Goal: Transaction & Acquisition: Obtain resource

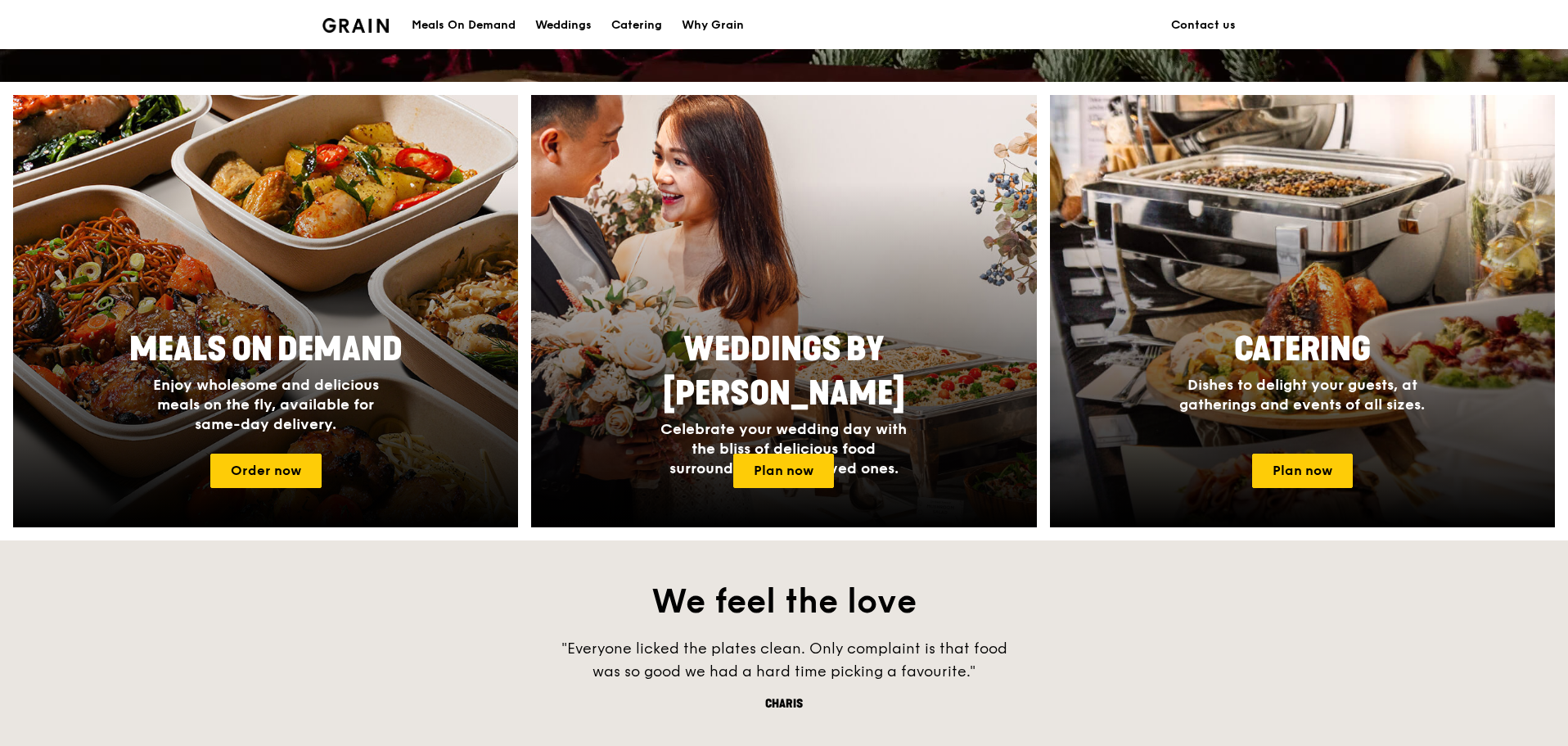
scroll to position [602, 0]
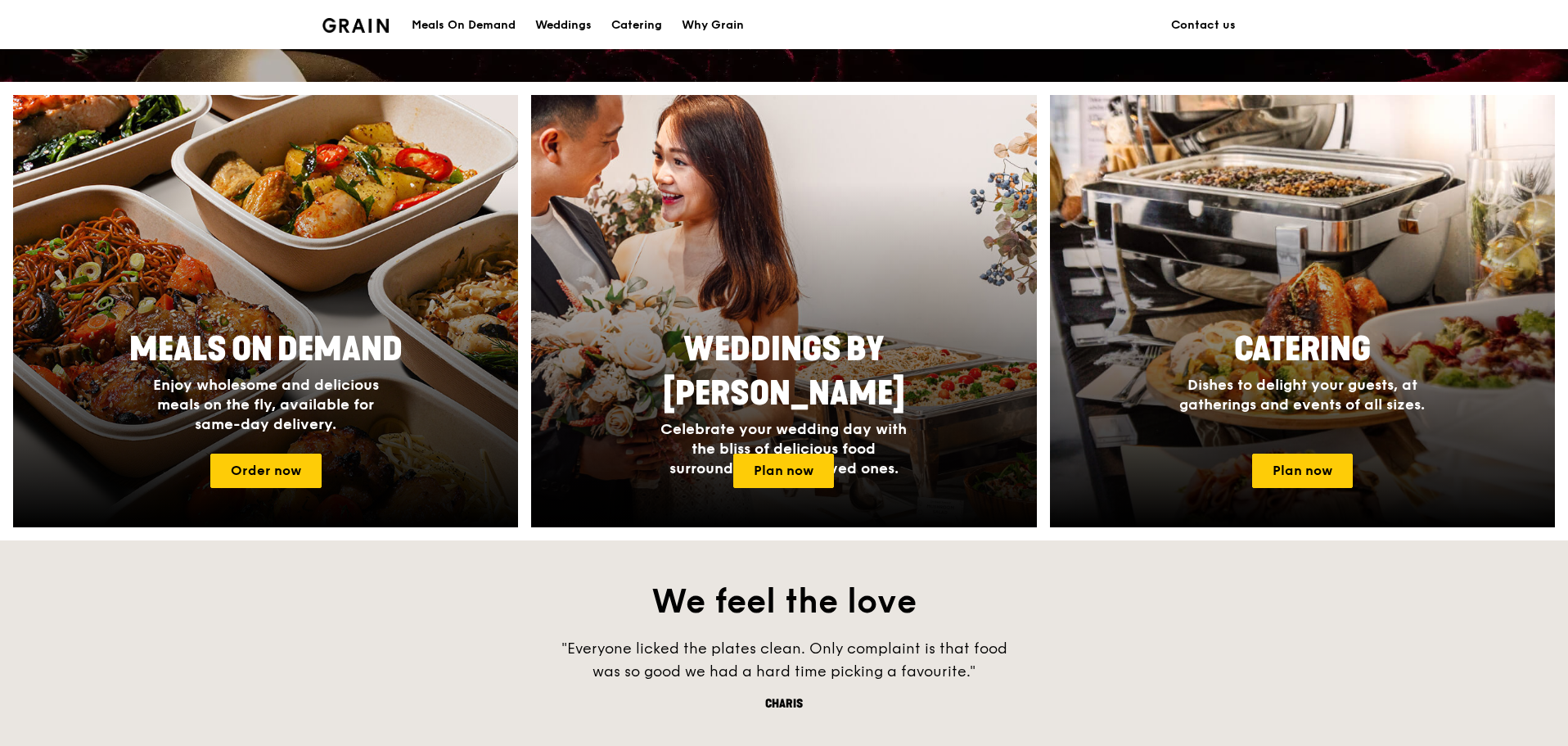
click at [1273, 471] on link "Plan now" at bounding box center [1303, 470] width 101 height 34
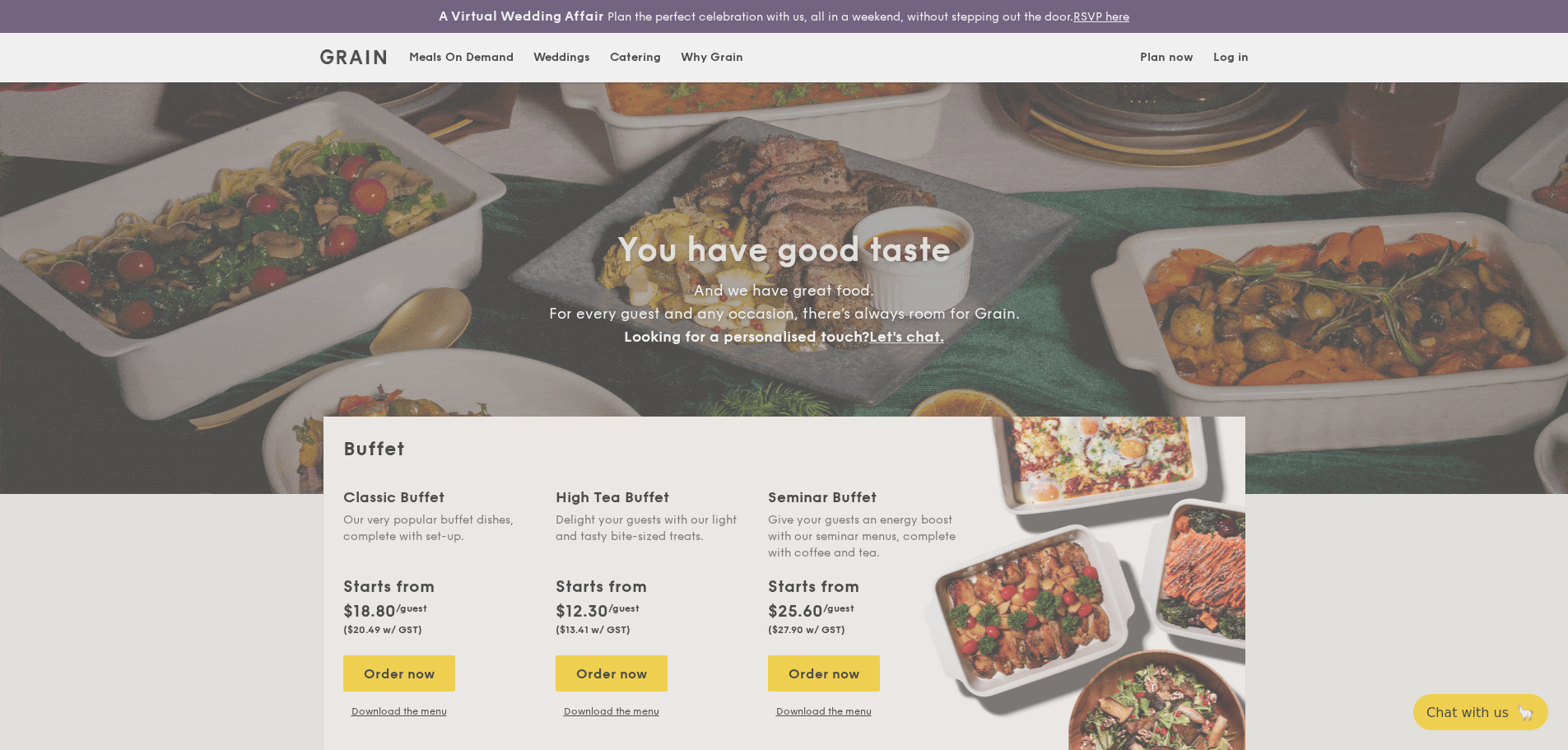
select select
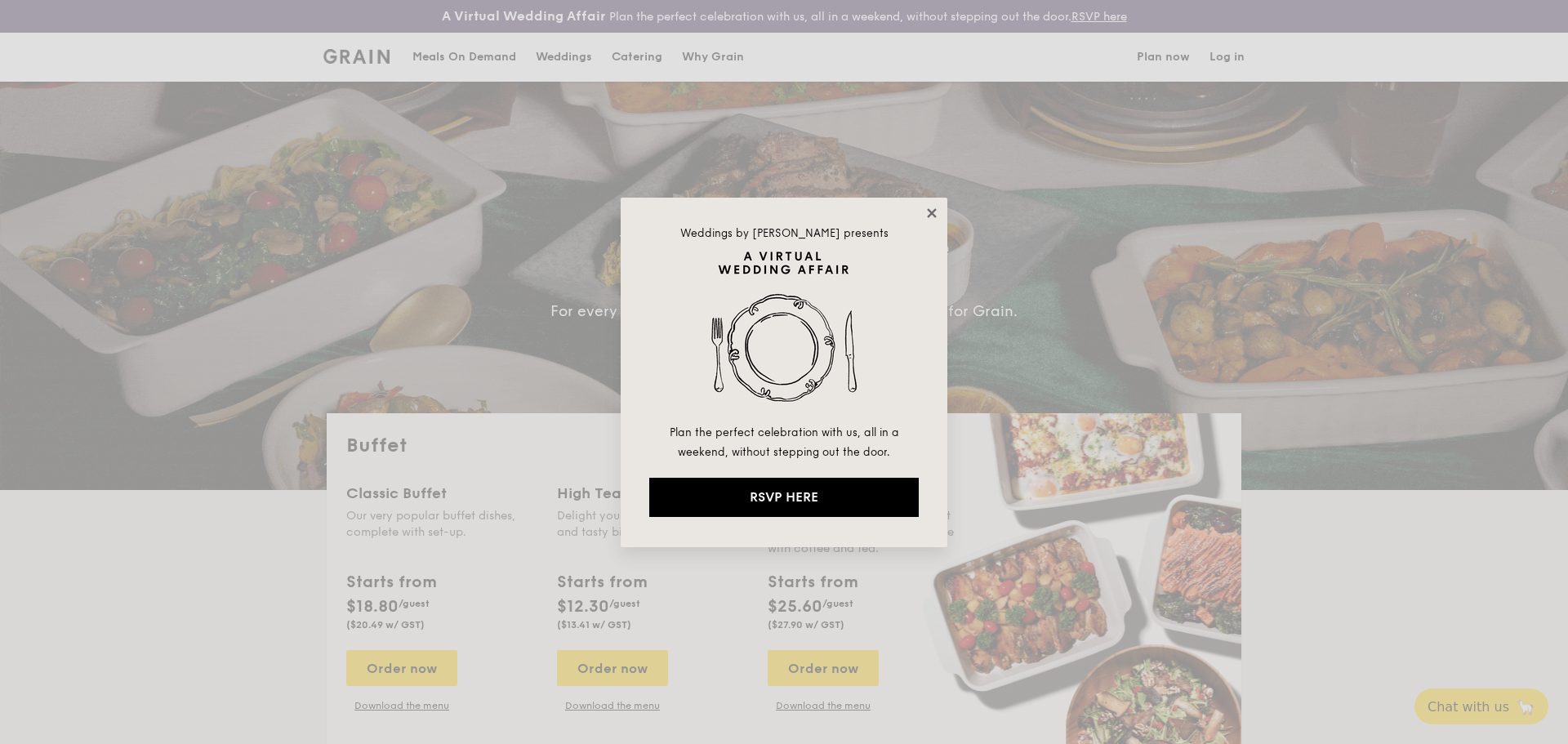
click at [930, 214] on icon at bounding box center [931, 212] width 9 height 9
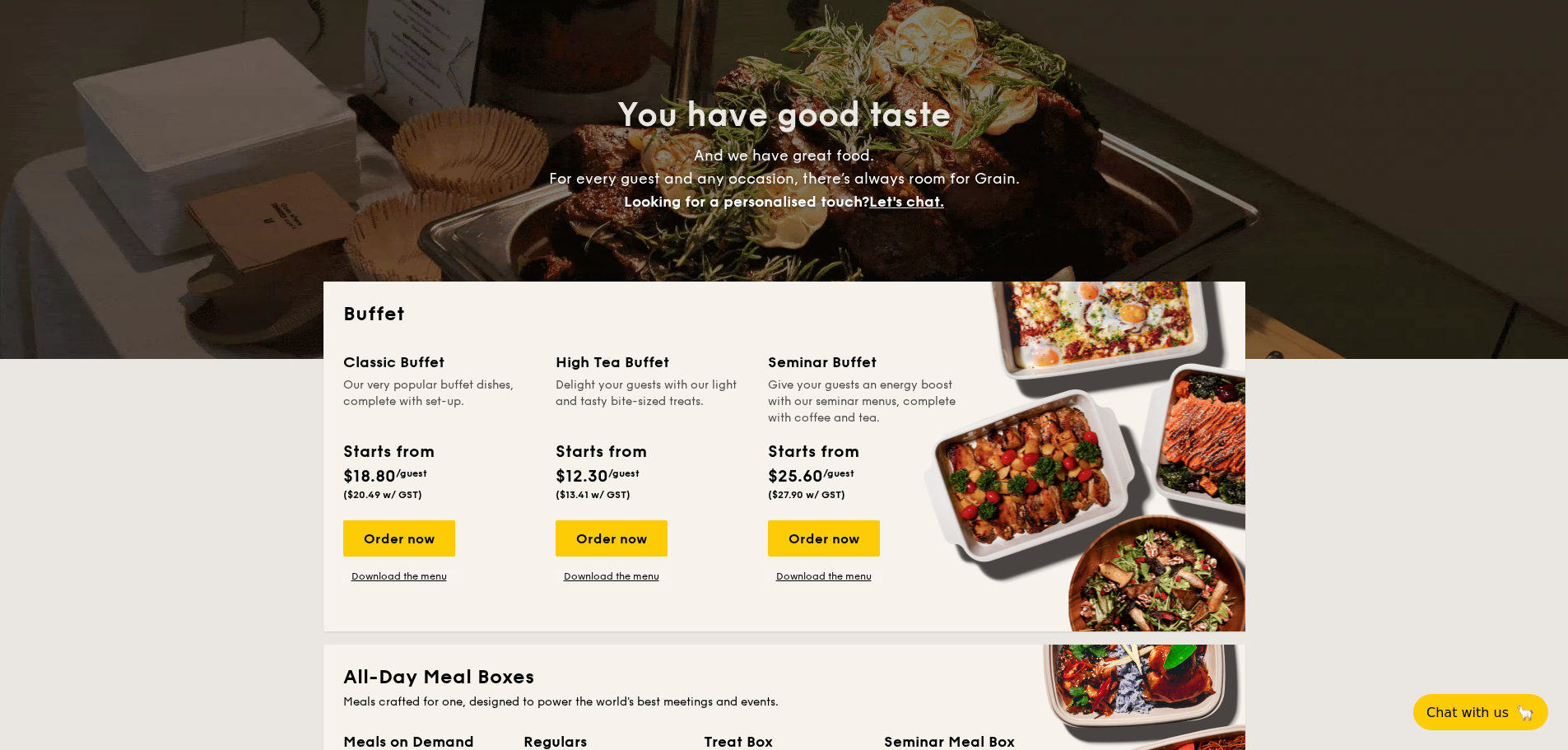
scroll to position [165, 0]
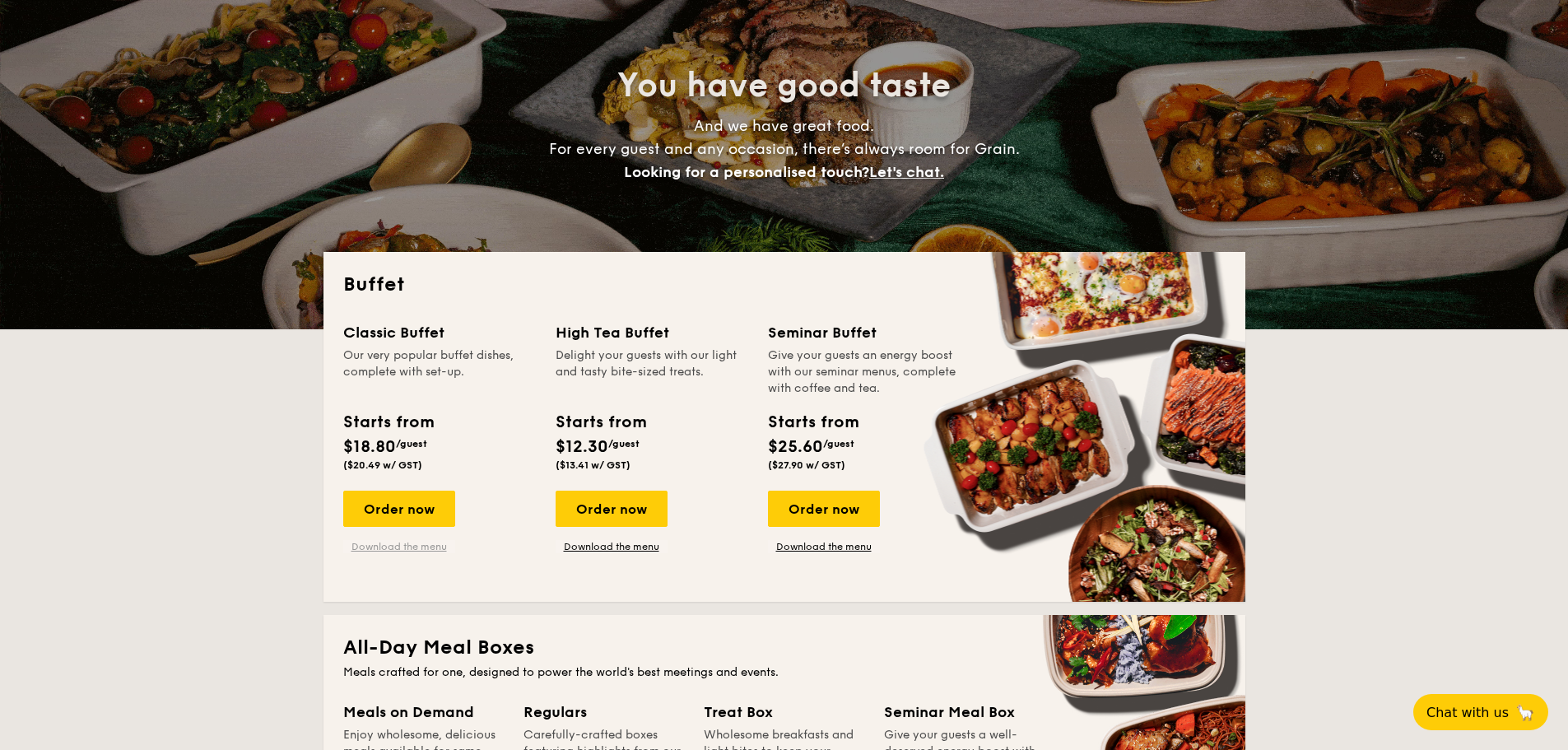
click at [417, 546] on link "Download the menu" at bounding box center [399, 546] width 112 height 14
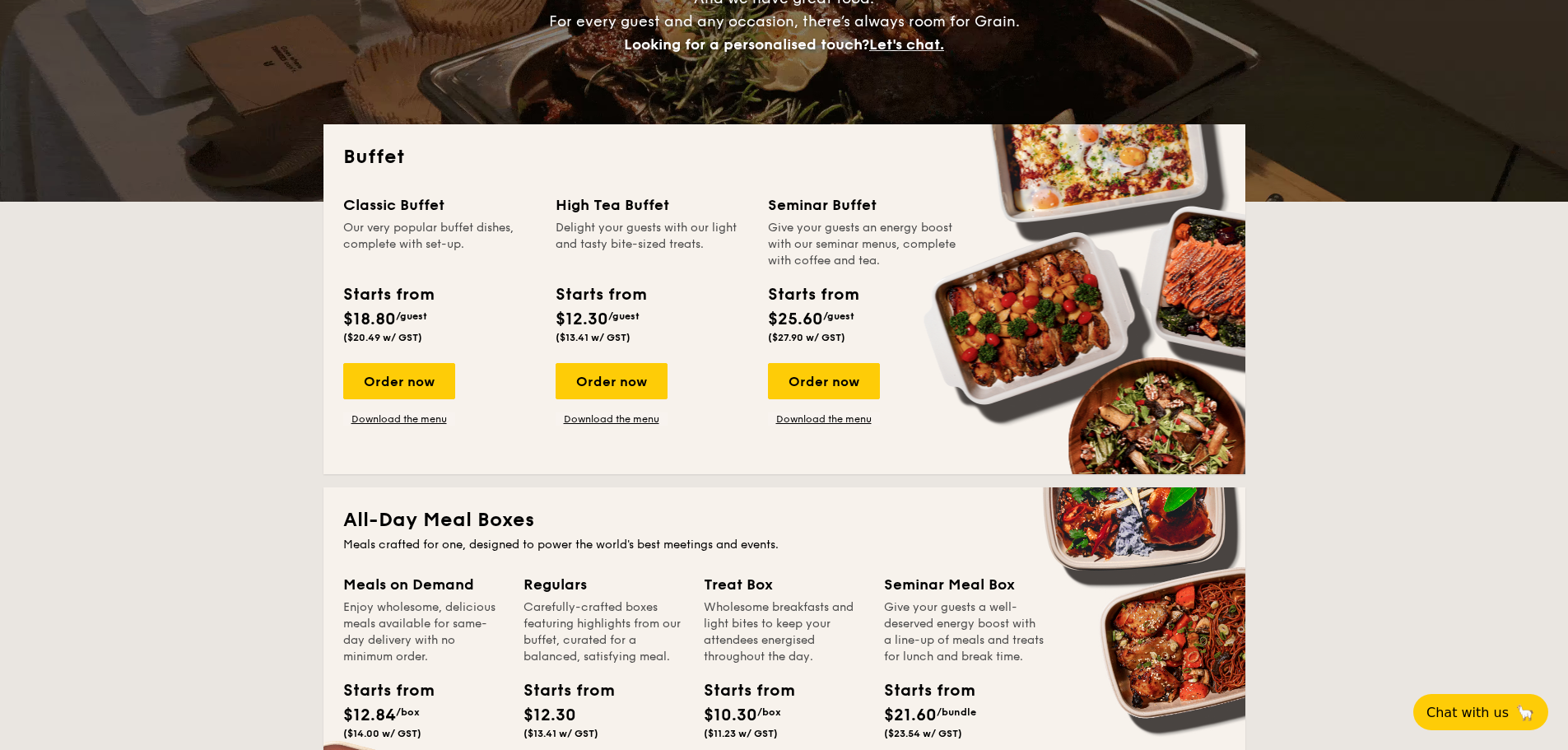
scroll to position [329, 0]
